Goal: Browse casually: Explore the website without a specific task or goal

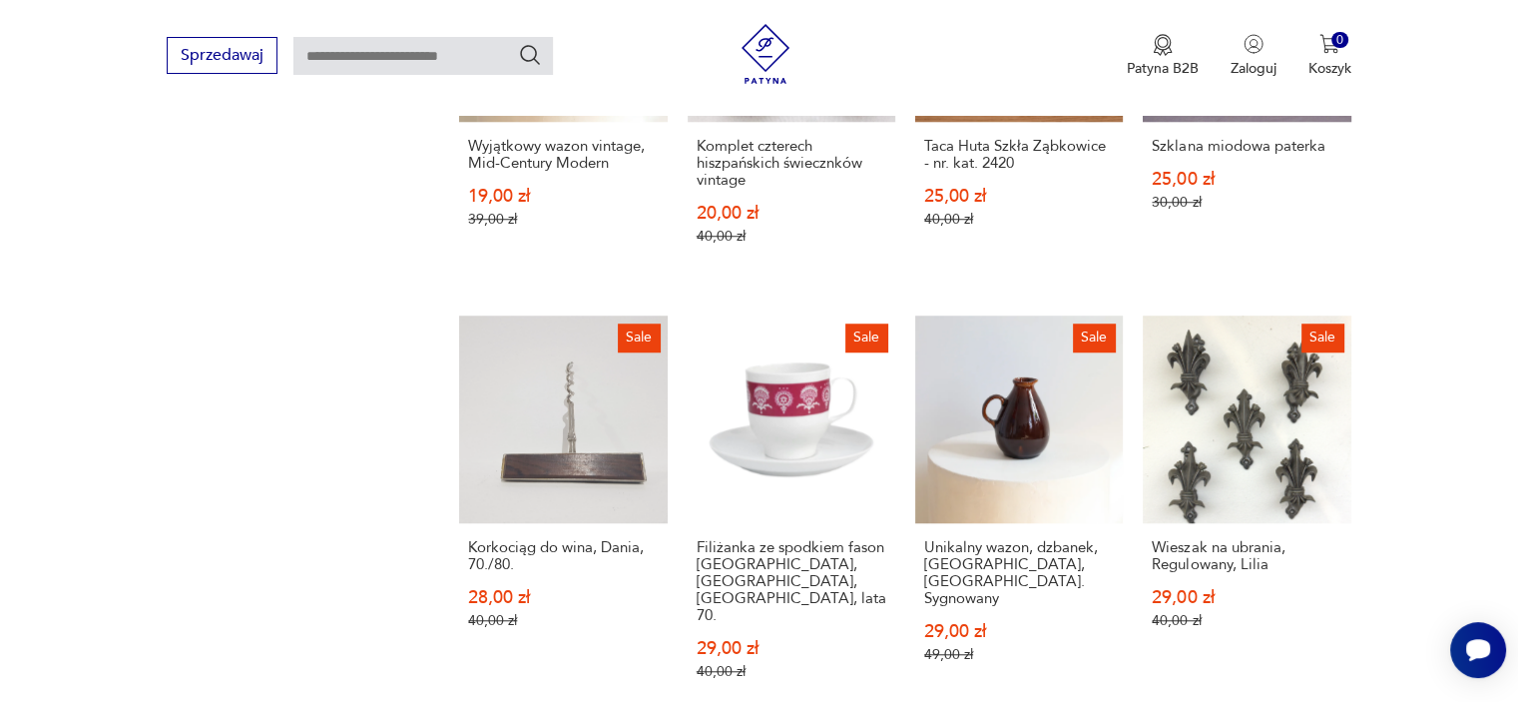
scroll to position [1766, 0]
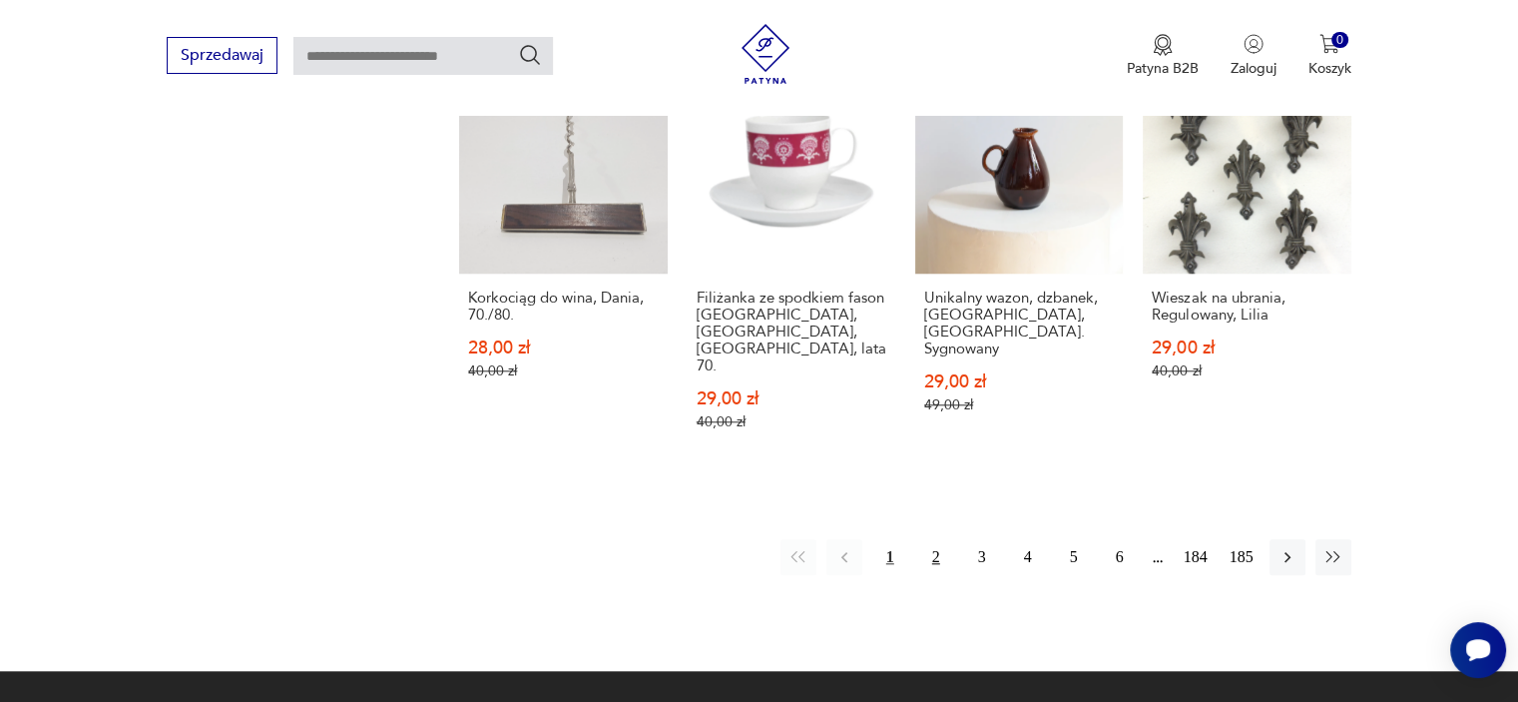
click at [936, 539] on button "2" at bounding box center [936, 557] width 36 height 36
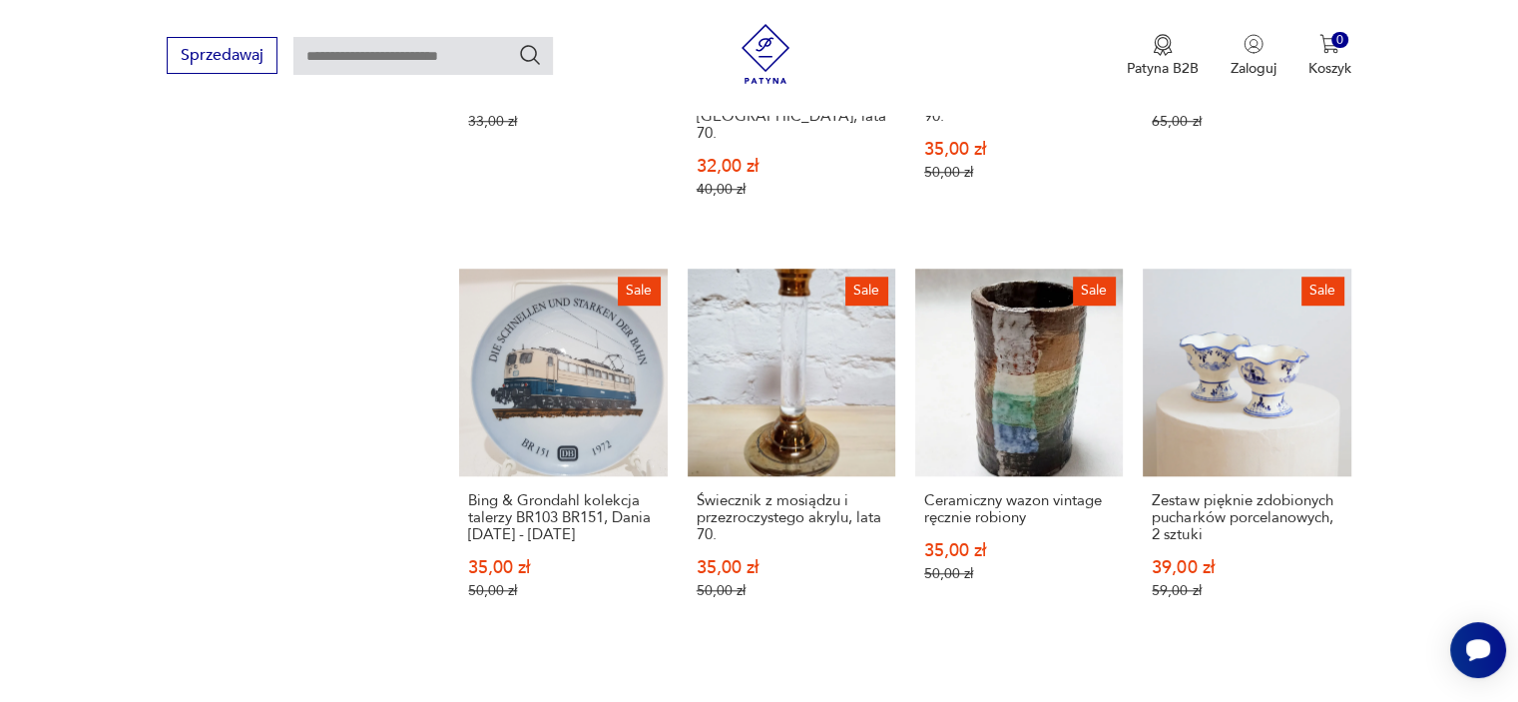
scroll to position [1655, 0]
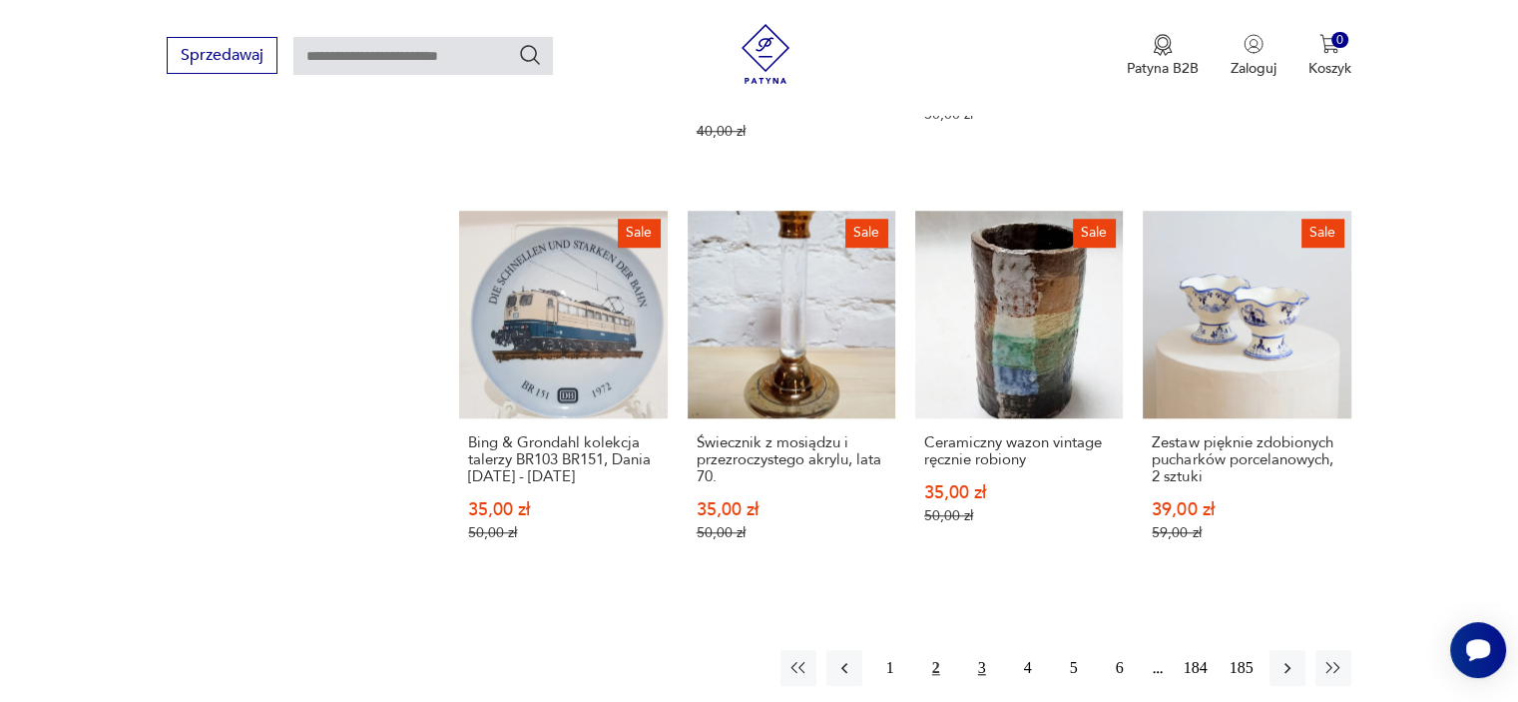
click at [979, 650] on button "3" at bounding box center [982, 668] width 36 height 36
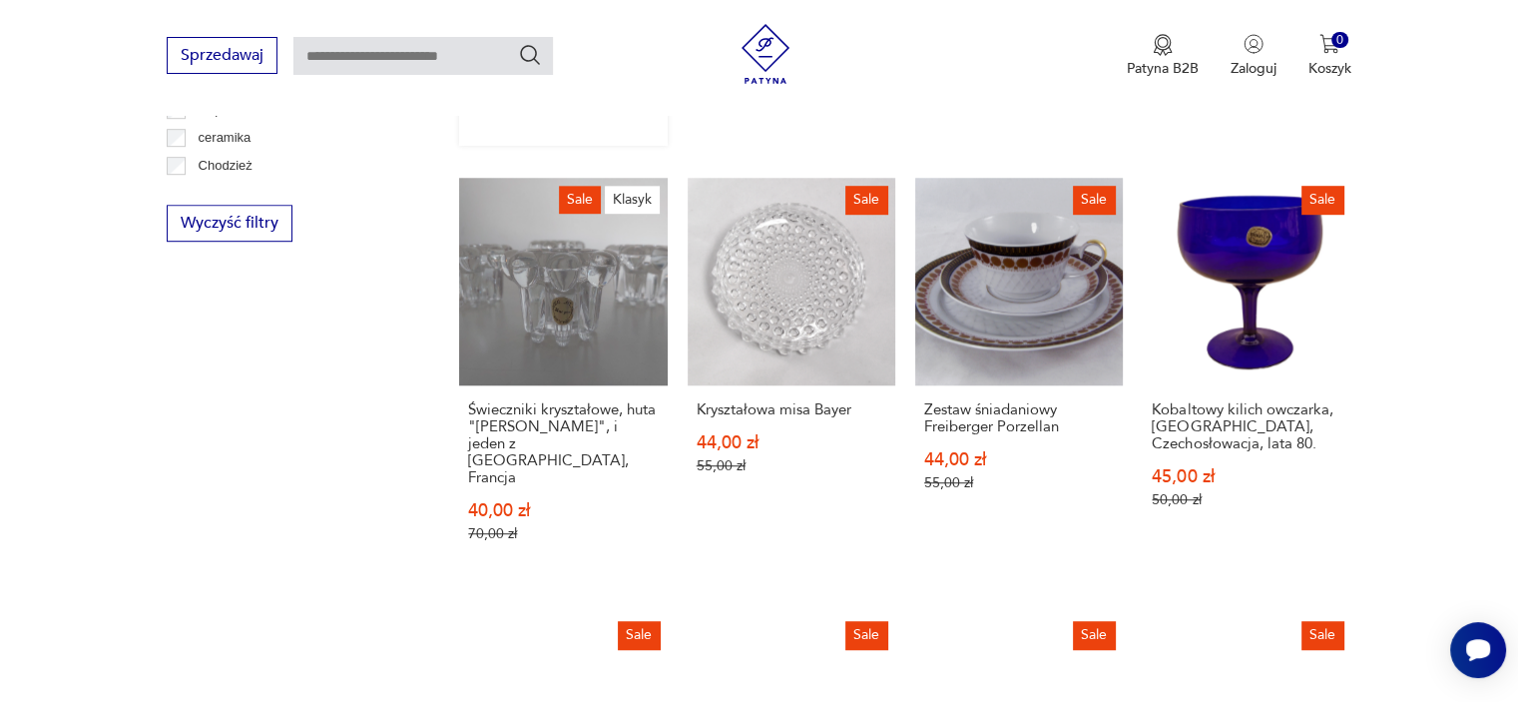
scroll to position [1296, 0]
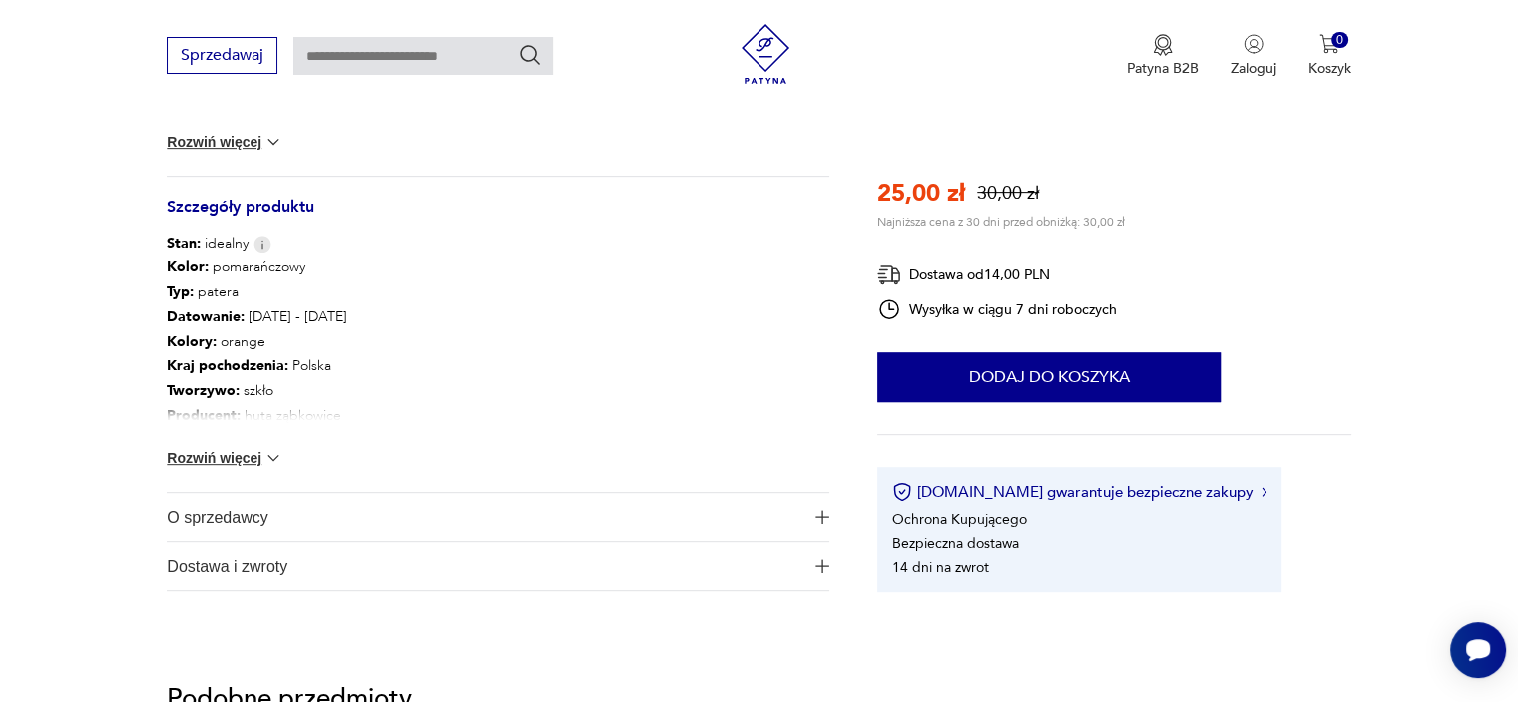
scroll to position [1038, 0]
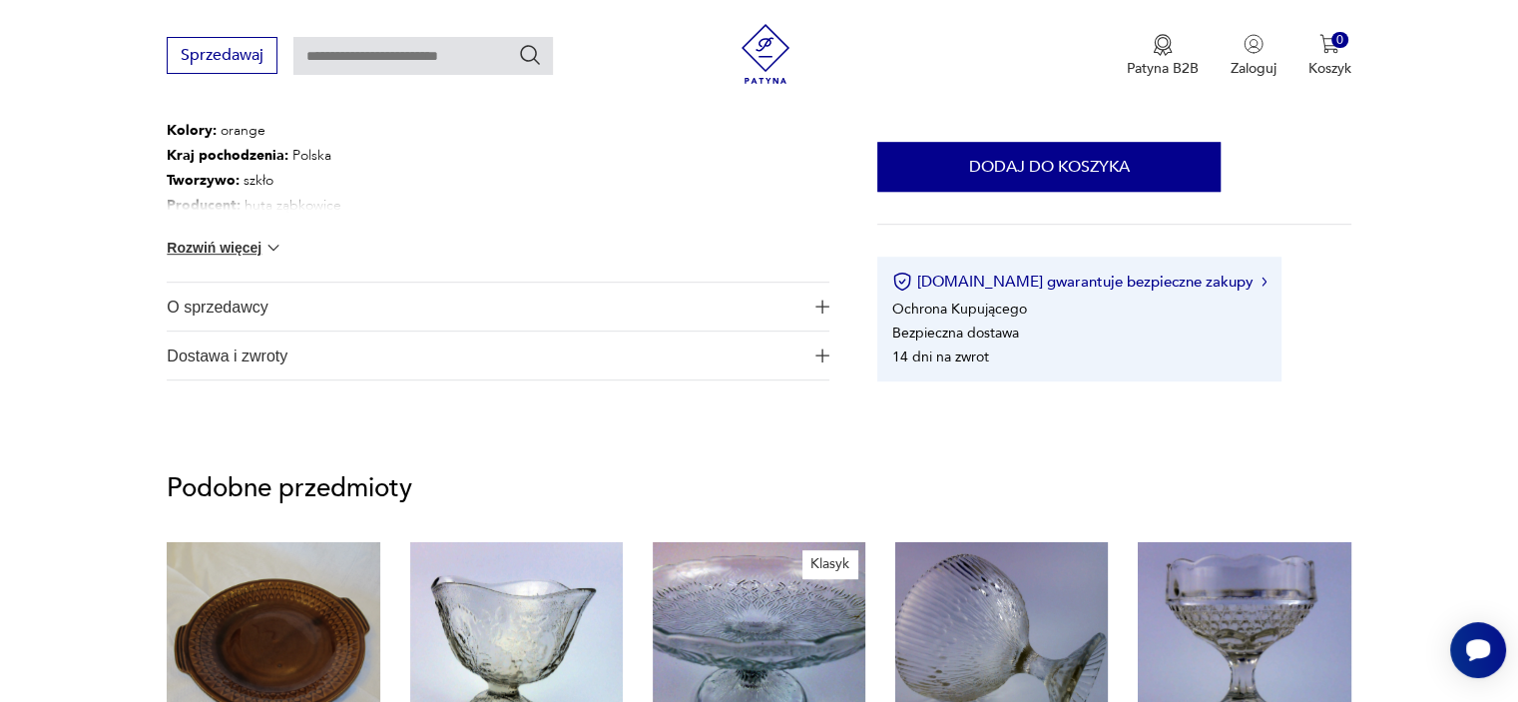
click at [228, 247] on button "Rozwiń więcej" at bounding box center [225, 248] width 116 height 20
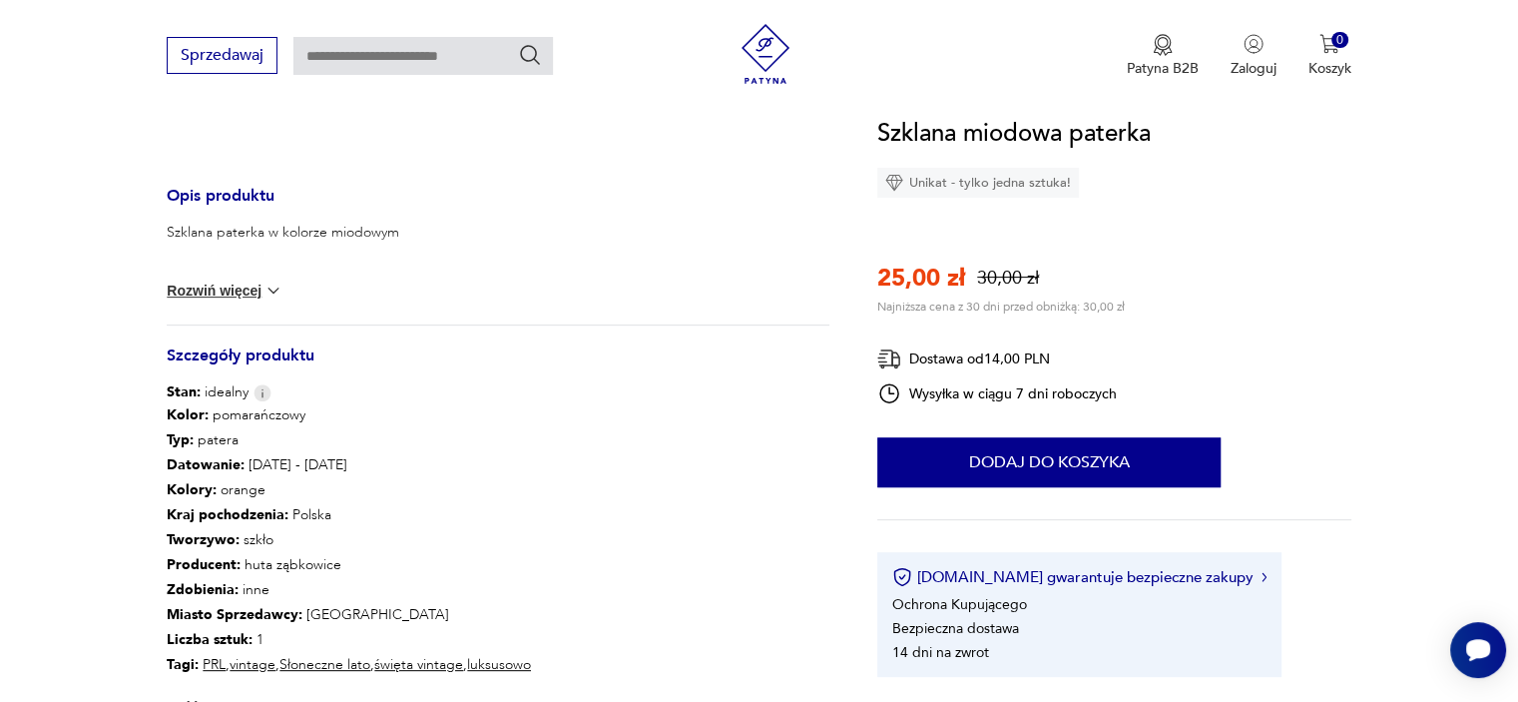
scroll to position [639, 0]
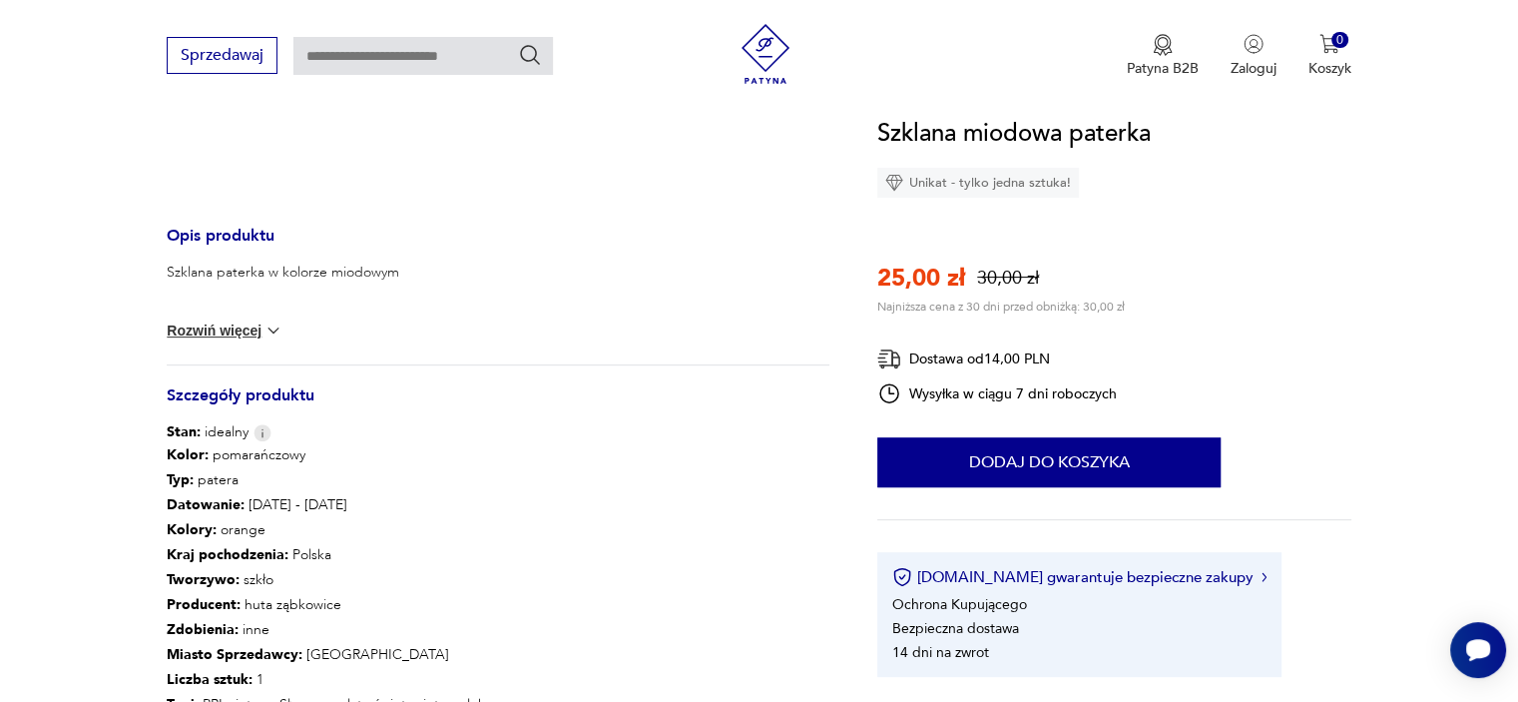
click at [242, 331] on button "Rozwiń więcej" at bounding box center [225, 330] width 116 height 20
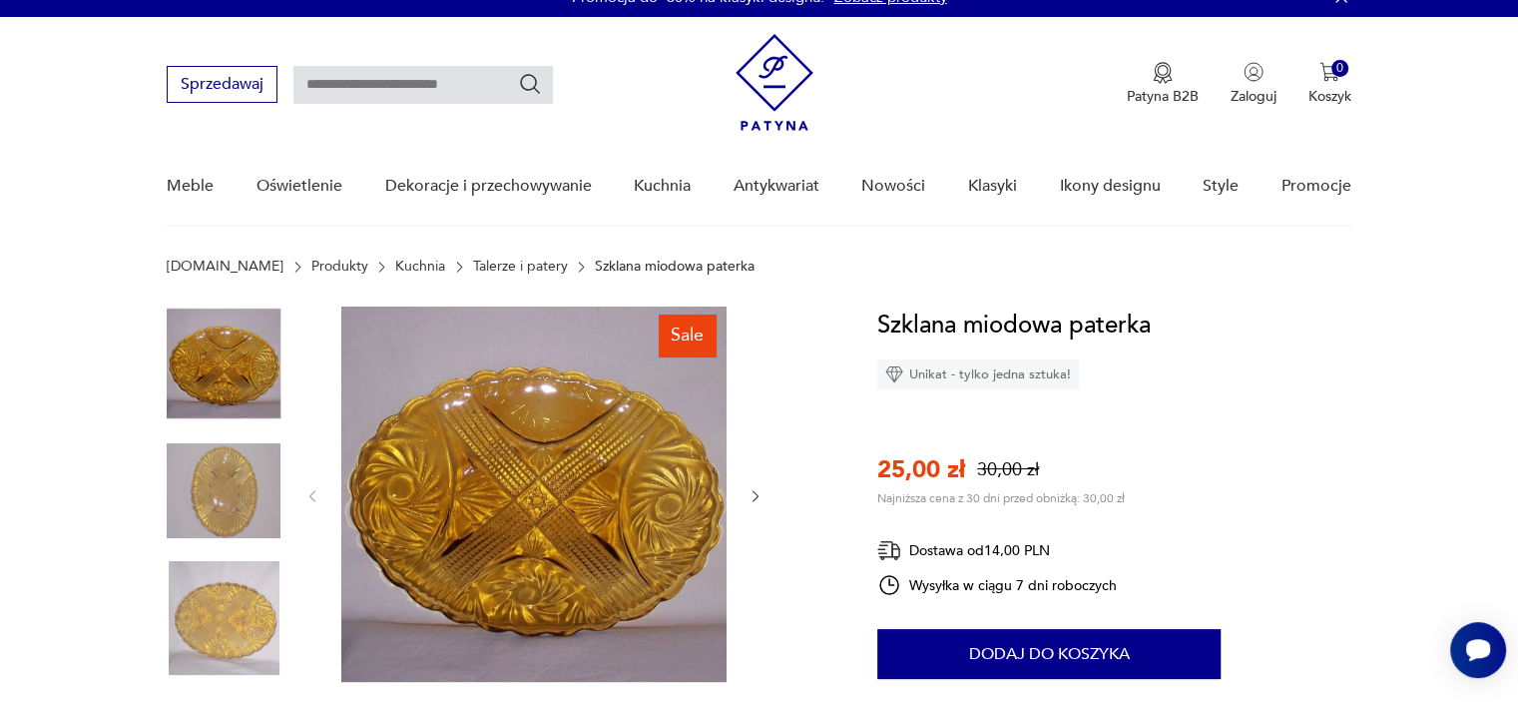
scroll to position [0, 0]
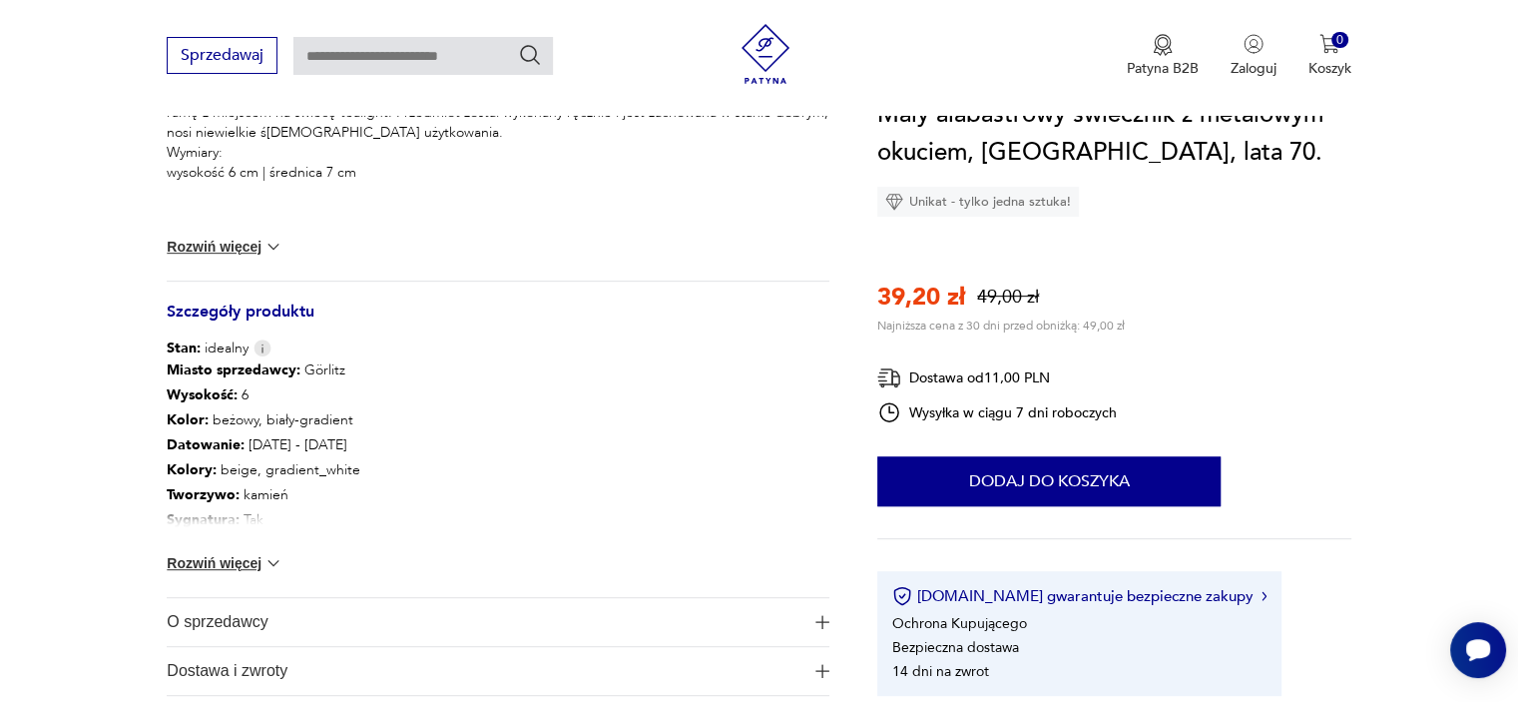
scroll to position [958, 0]
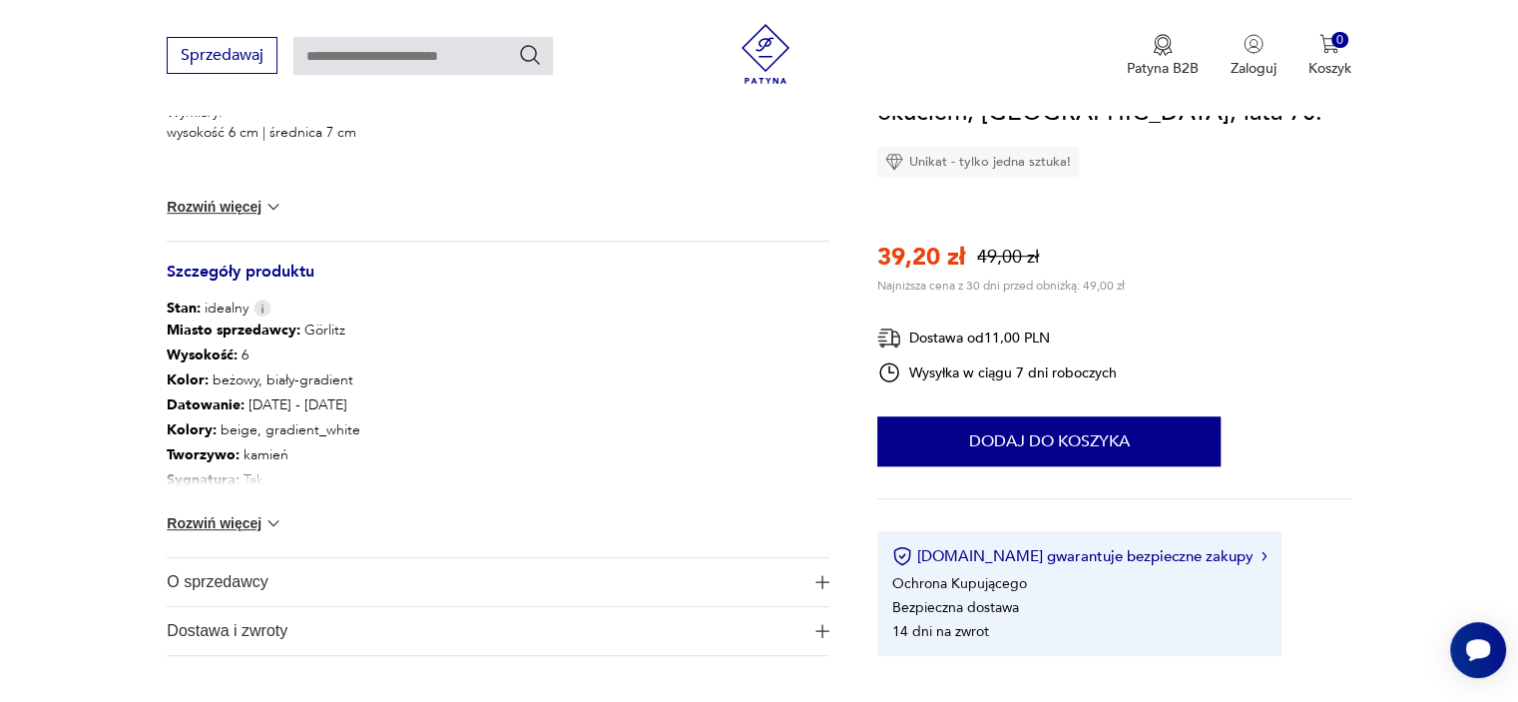
click at [230, 211] on button "Rozwiń więcej" at bounding box center [225, 207] width 116 height 20
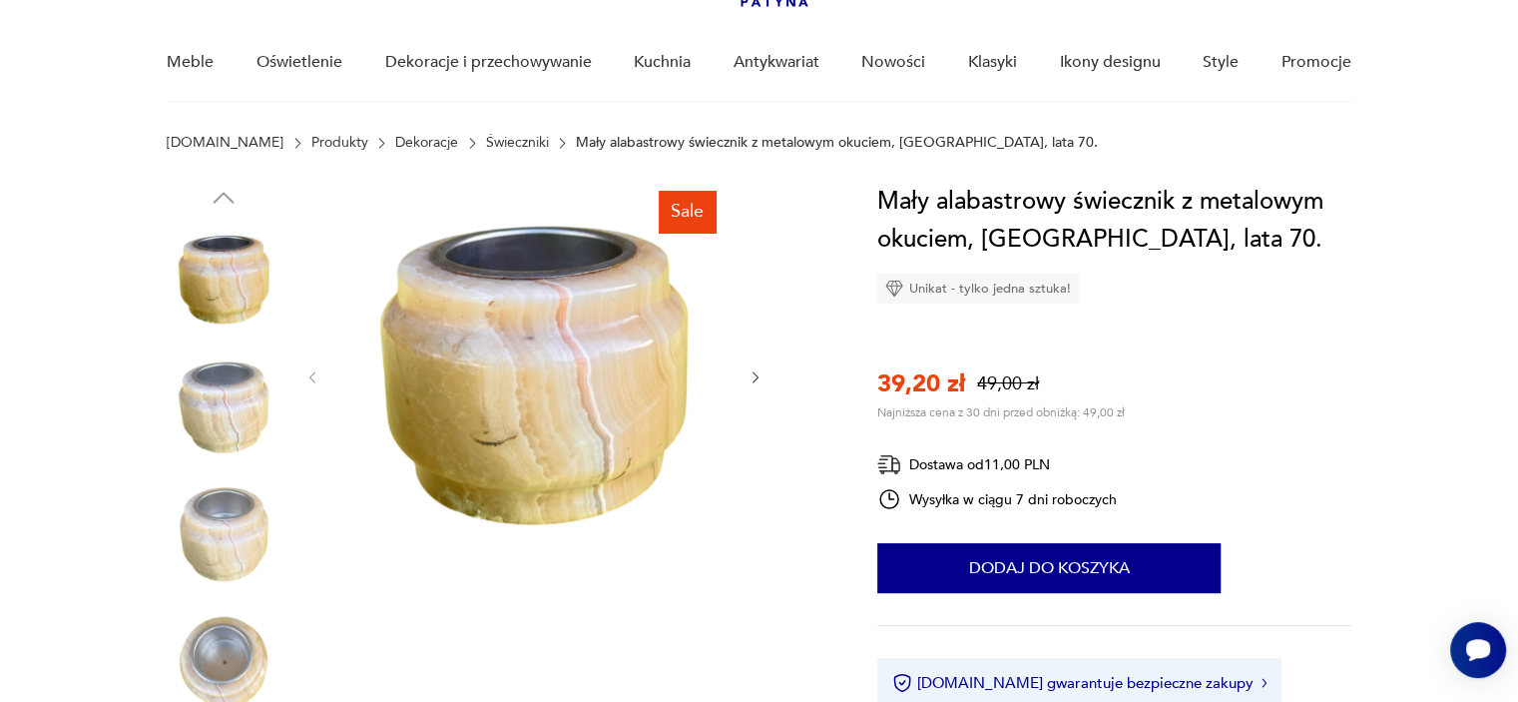
scroll to position [120, 0]
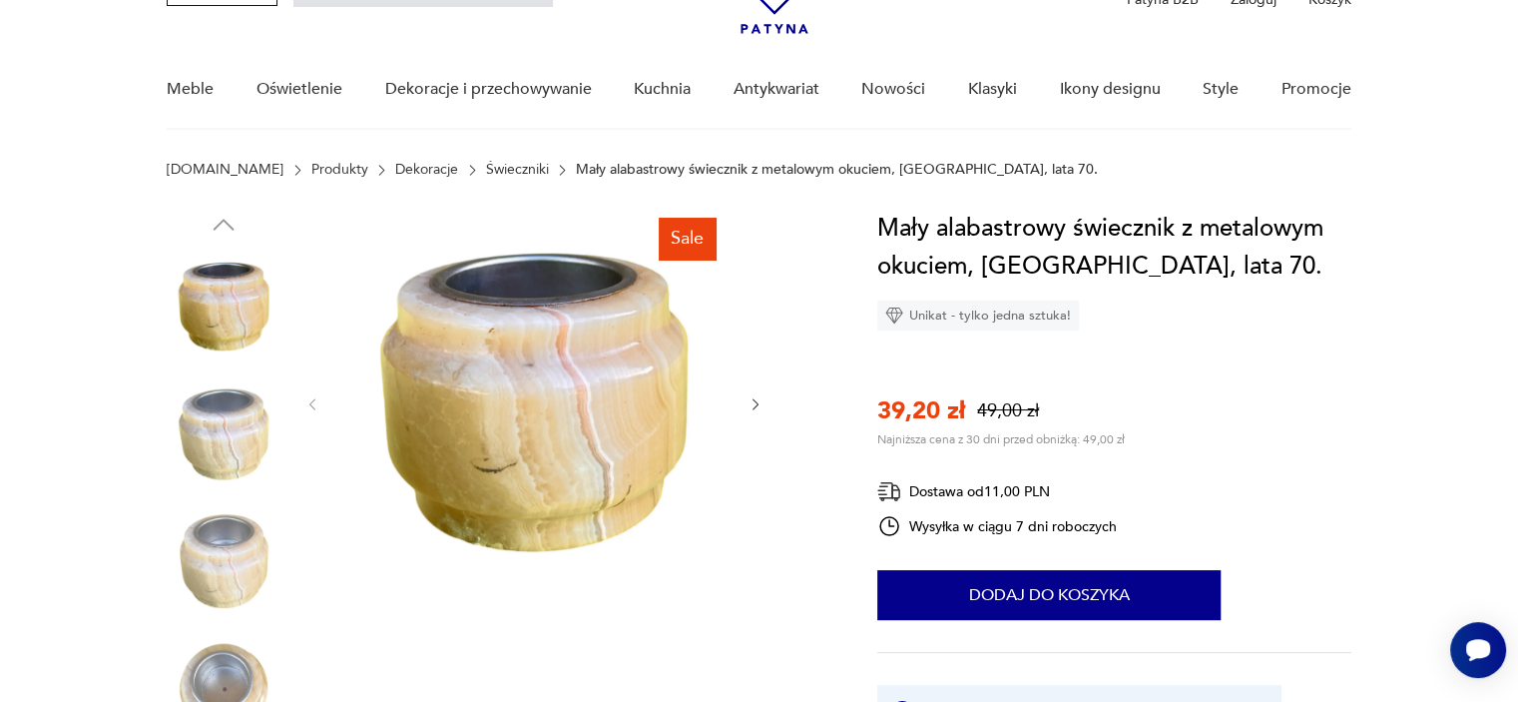
click at [756, 405] on icon "button" at bounding box center [756, 404] width 6 height 12
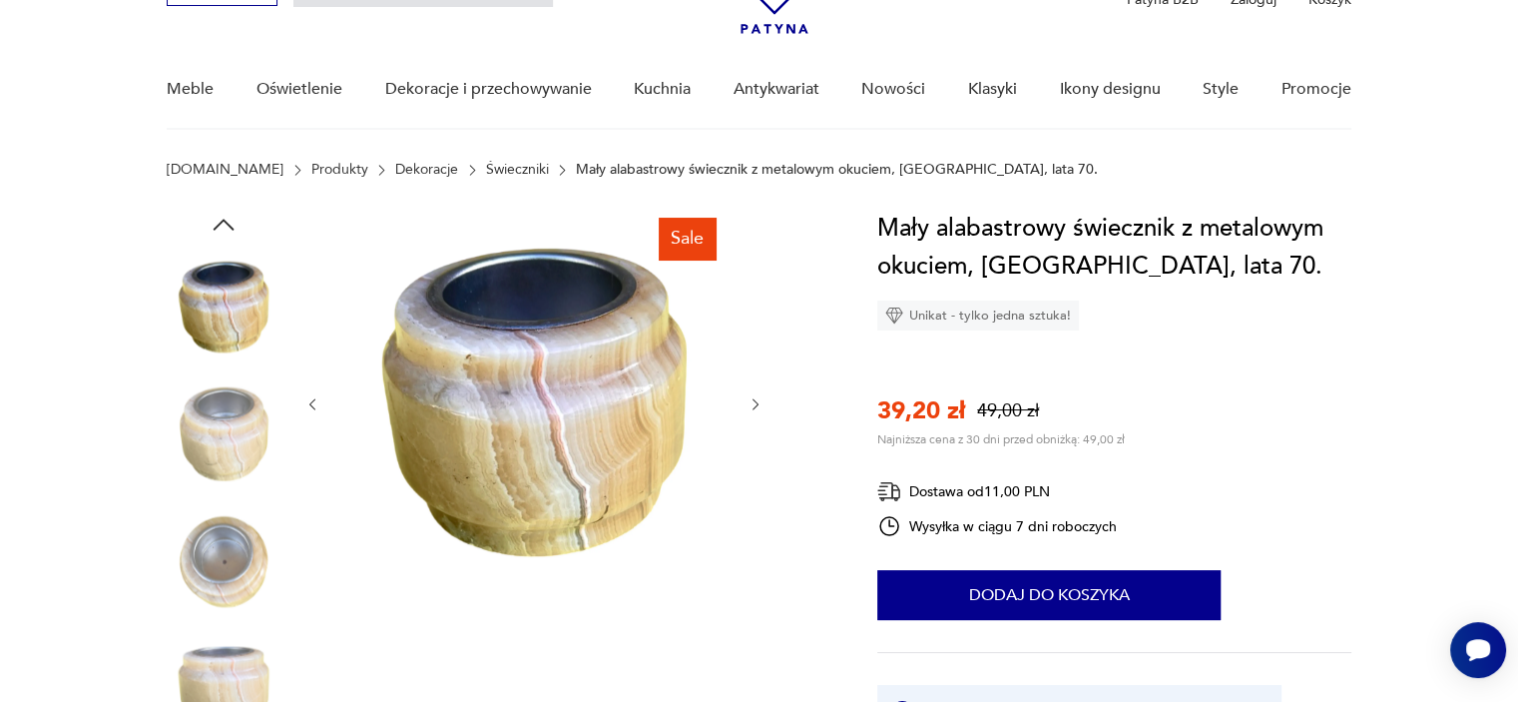
click at [756, 405] on icon "button" at bounding box center [756, 404] width 6 height 12
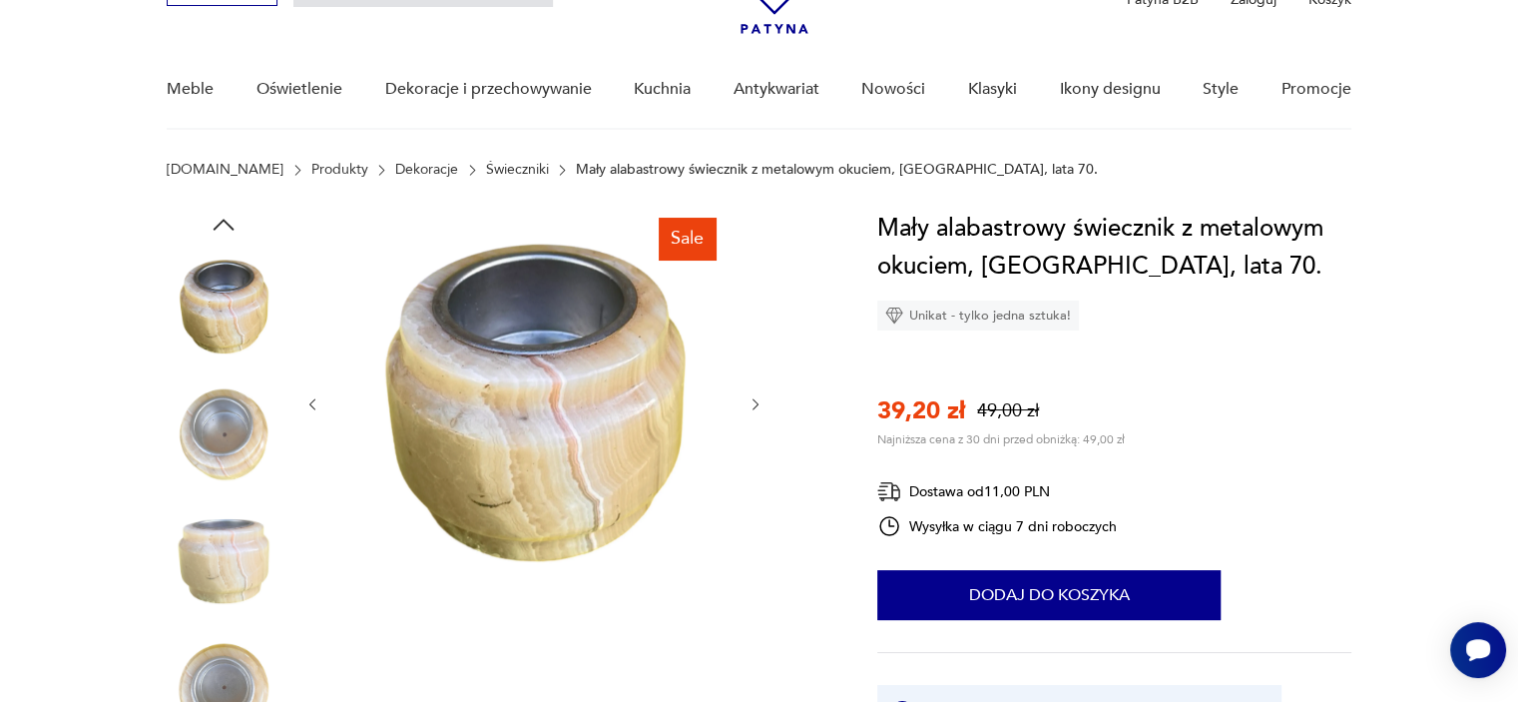
click at [756, 405] on icon "button" at bounding box center [756, 404] width 6 height 12
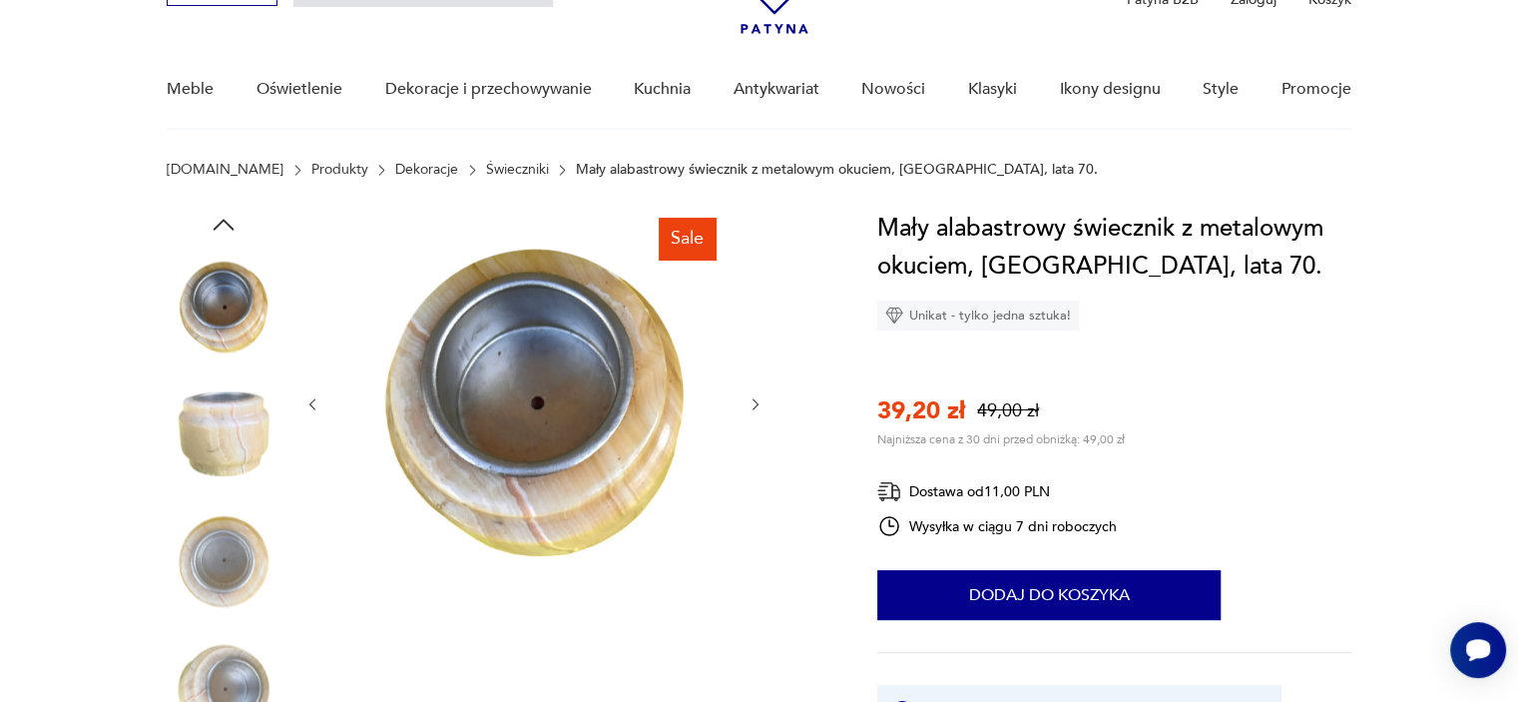
click at [756, 405] on icon "button" at bounding box center [756, 404] width 6 height 12
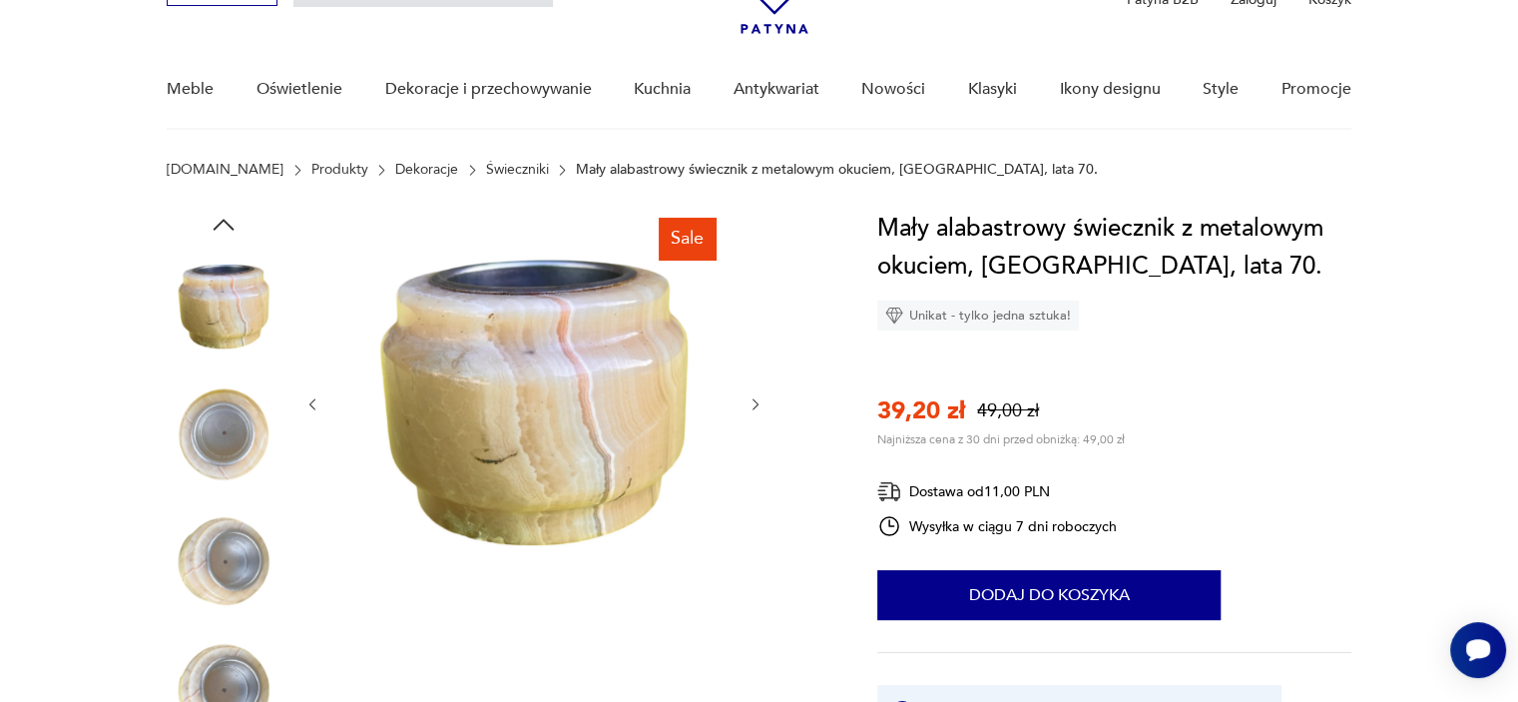
click at [756, 405] on icon "button" at bounding box center [756, 404] width 6 height 12
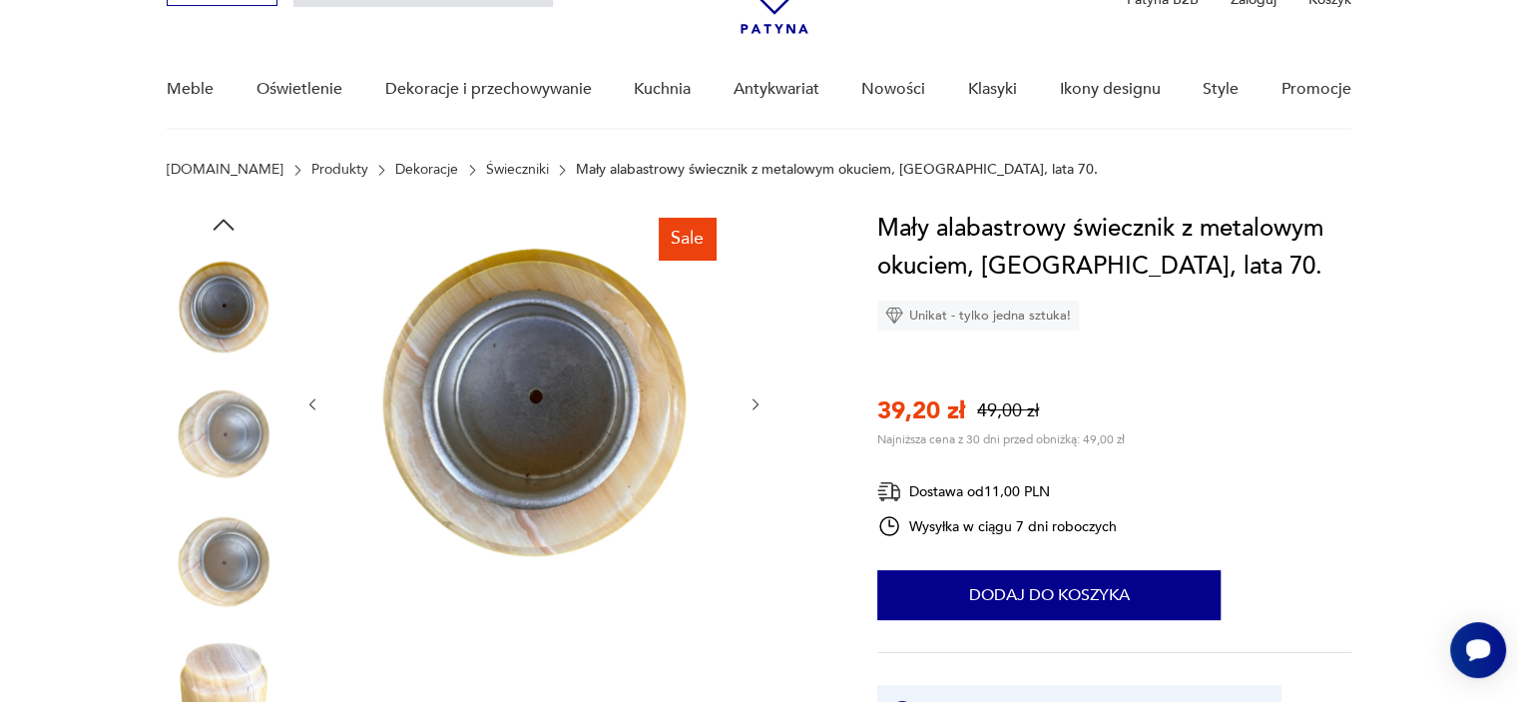
click at [756, 405] on icon "button" at bounding box center [756, 404] width 6 height 12
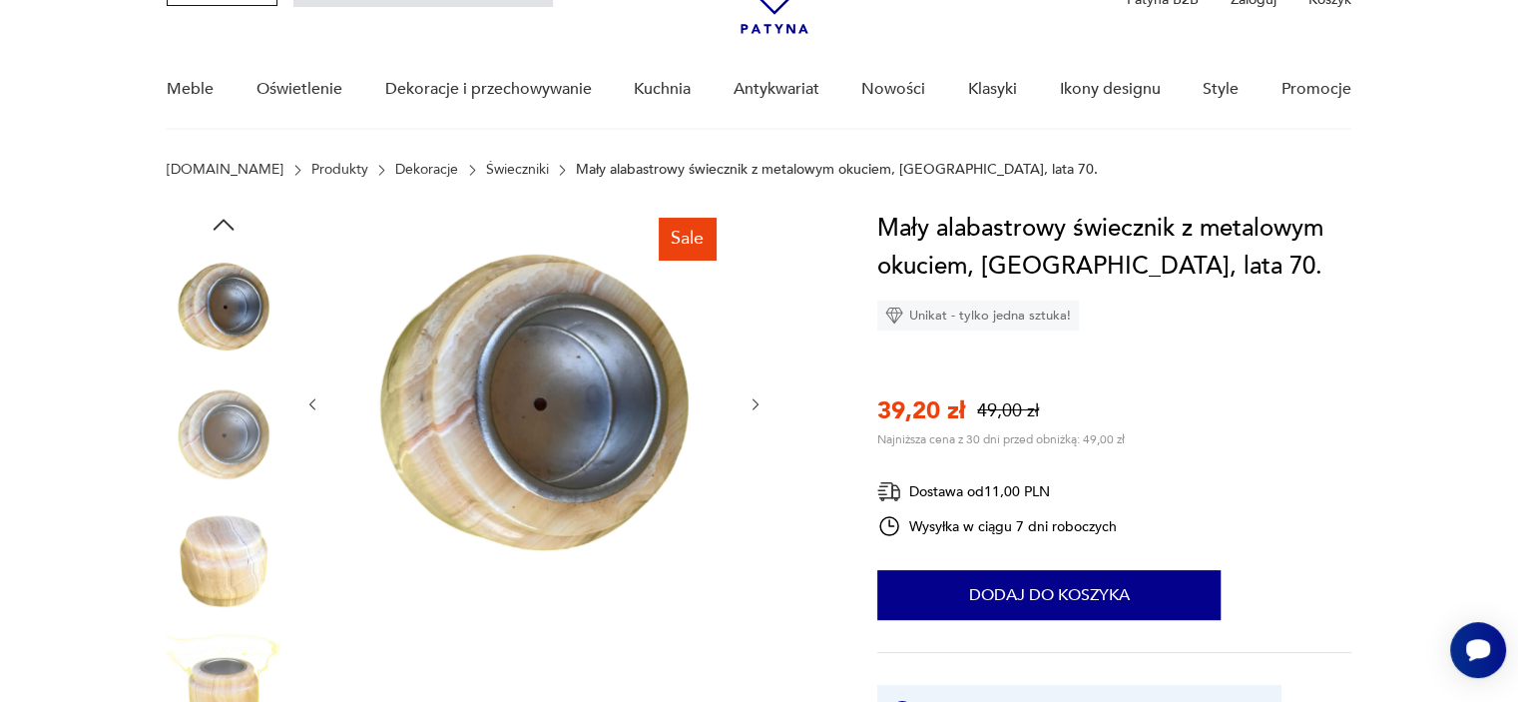
click at [756, 405] on icon "button" at bounding box center [756, 404] width 6 height 12
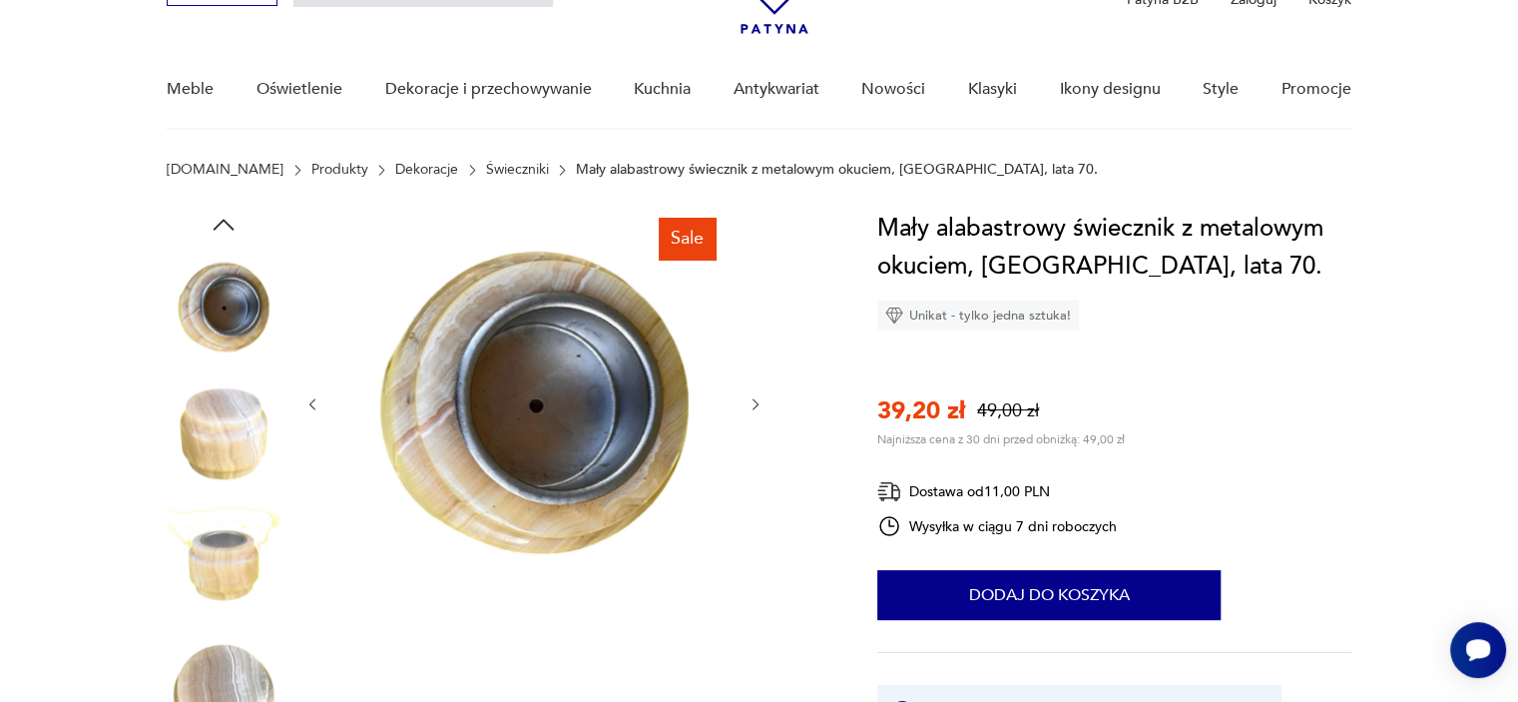
click at [756, 405] on icon "button" at bounding box center [756, 404] width 6 height 12
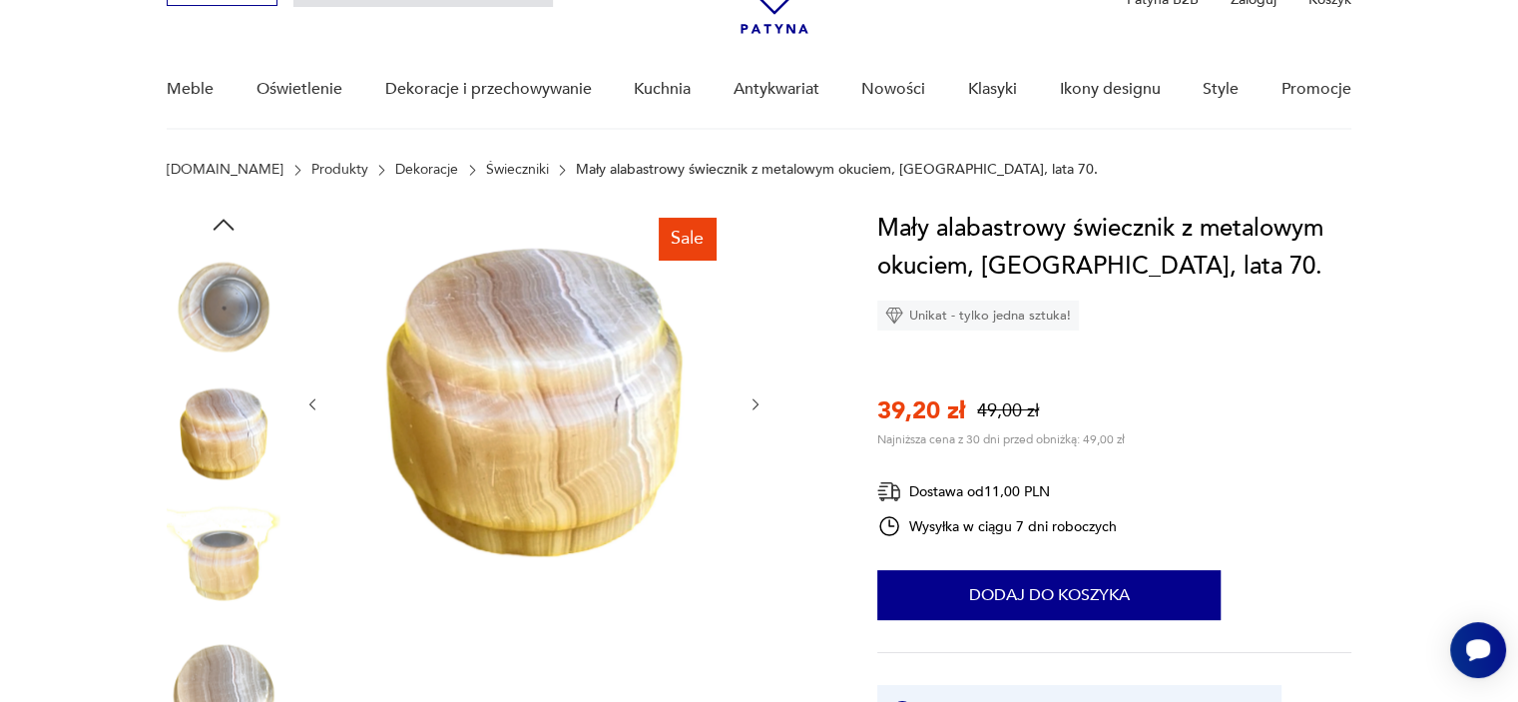
click at [756, 405] on icon "button" at bounding box center [756, 404] width 6 height 12
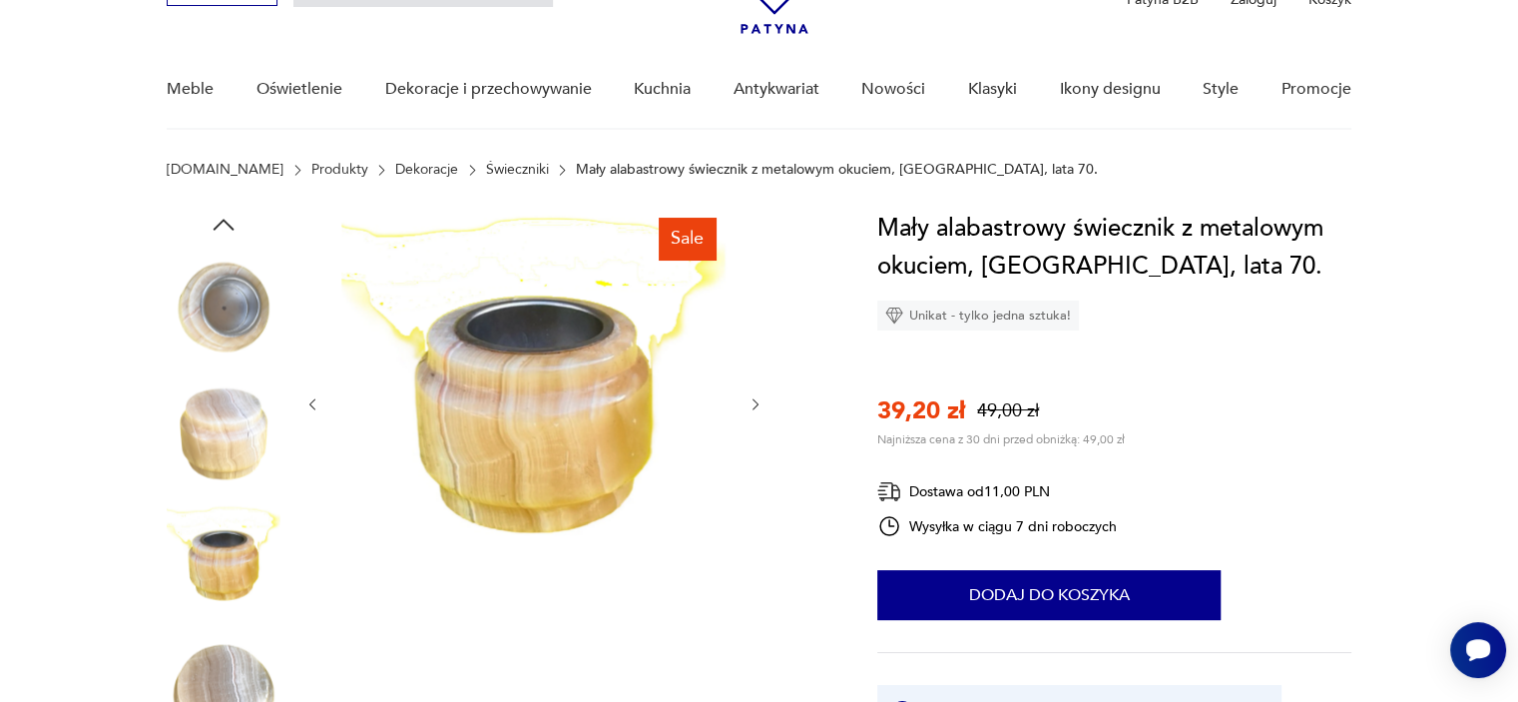
click at [756, 405] on icon "button" at bounding box center [756, 404] width 6 height 12
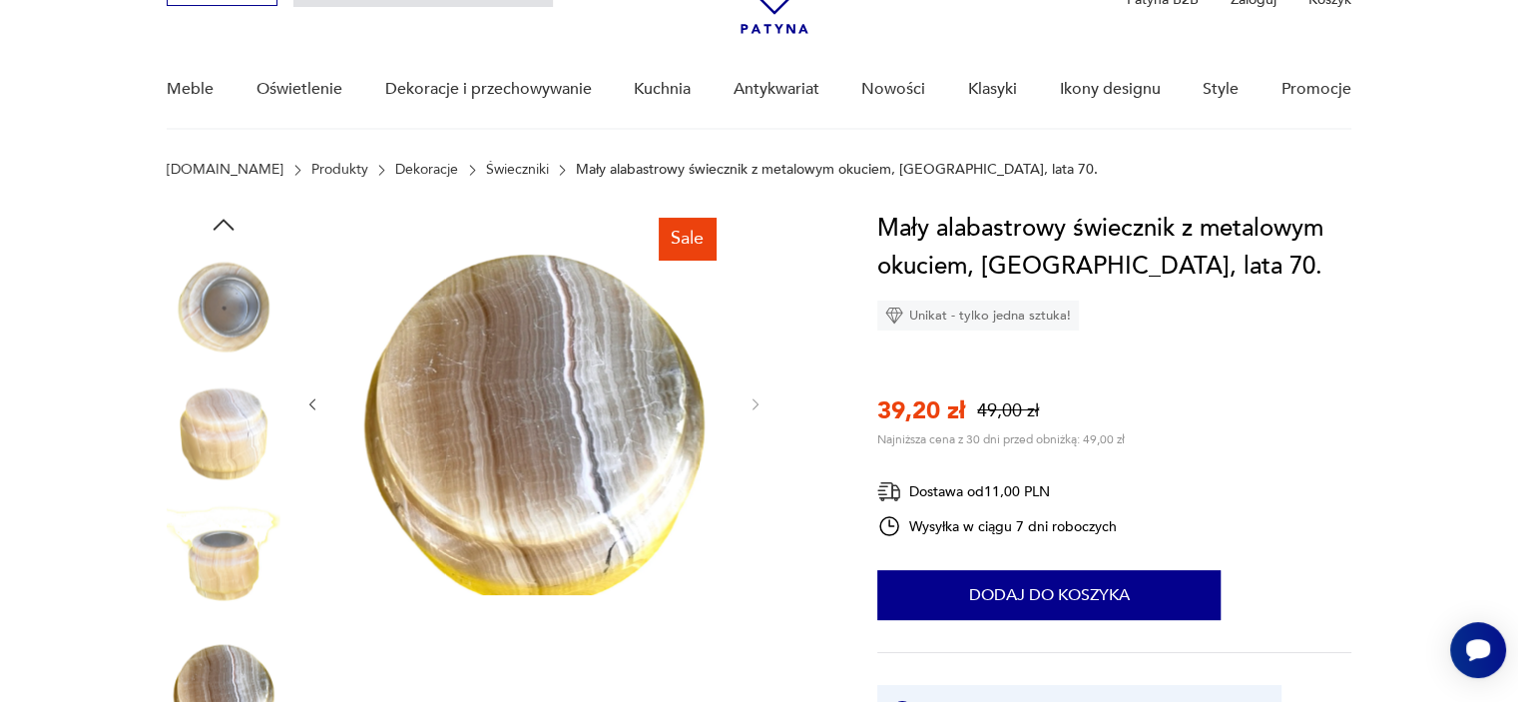
click at [220, 421] on img at bounding box center [224, 434] width 114 height 114
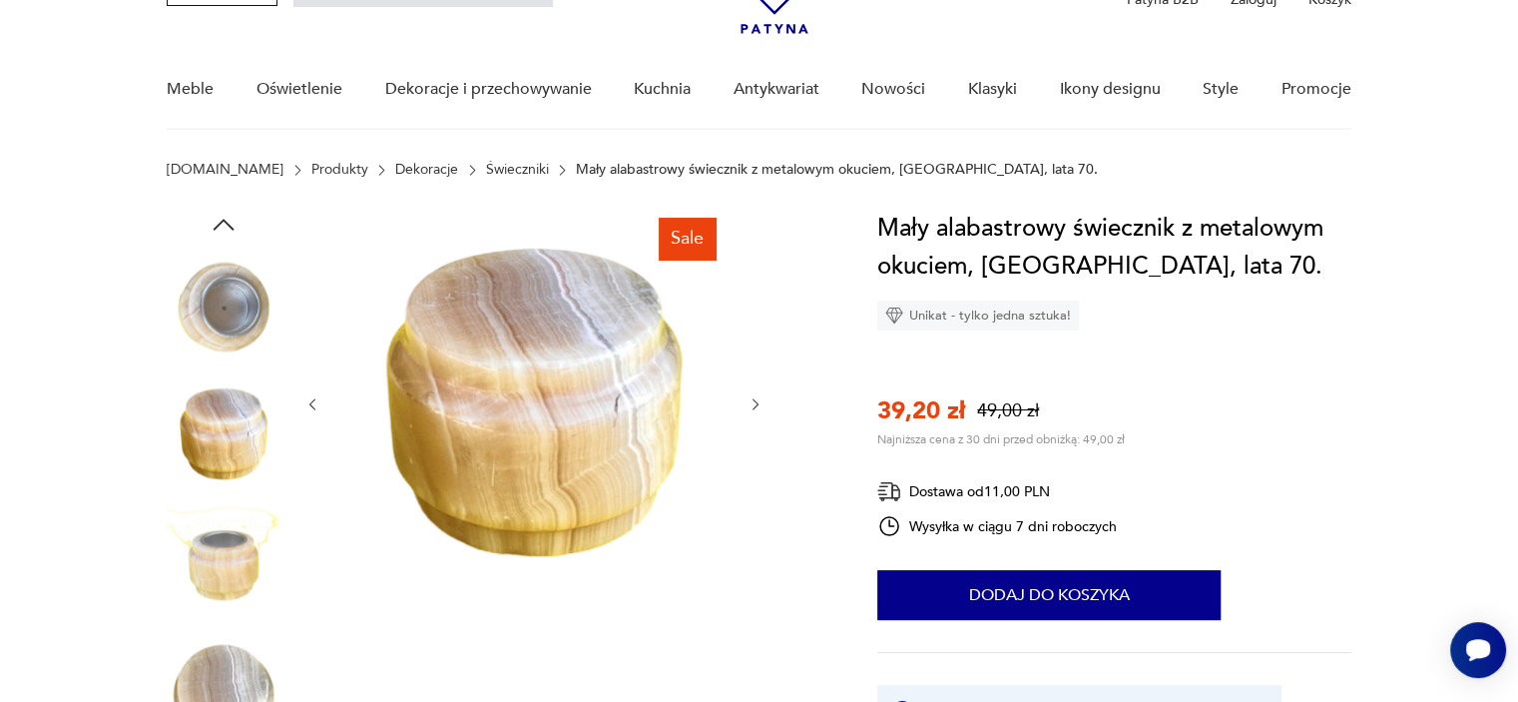
click at [228, 316] on img at bounding box center [224, 307] width 114 height 114
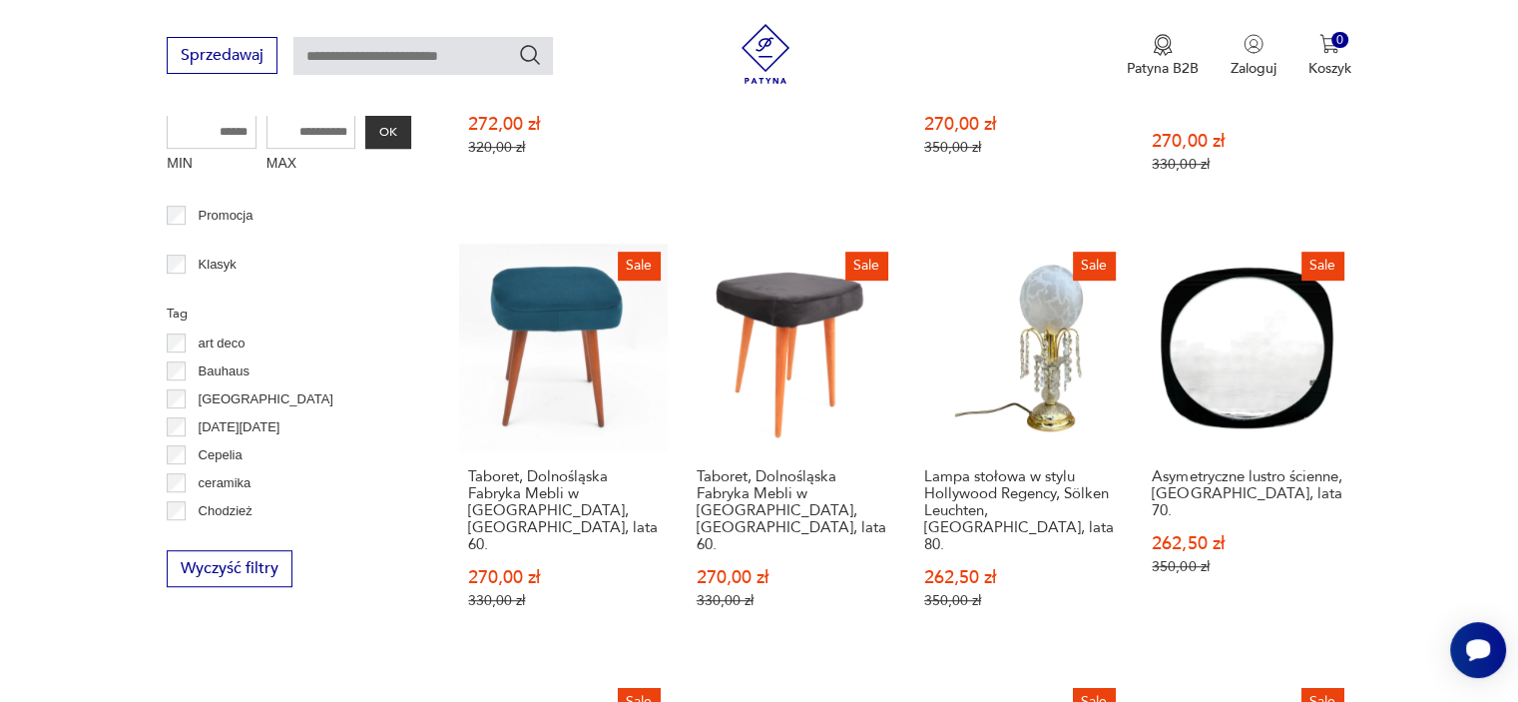
scroll to position [970, 0]
